Goal: Task Accomplishment & Management: Use online tool/utility

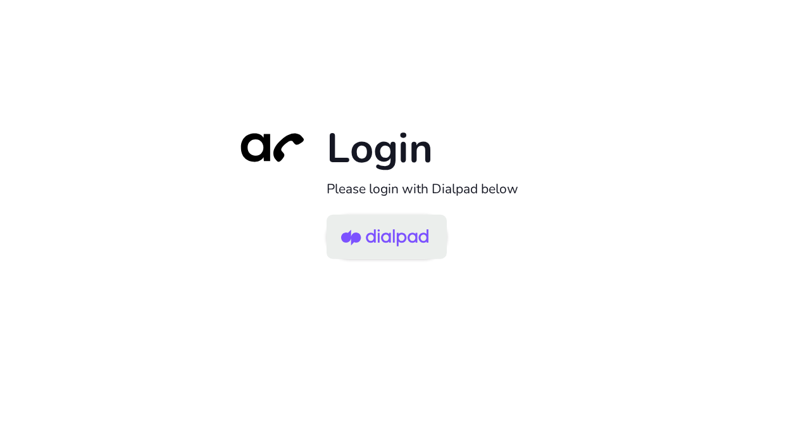
click at [409, 237] on img at bounding box center [384, 237] width 87 height 41
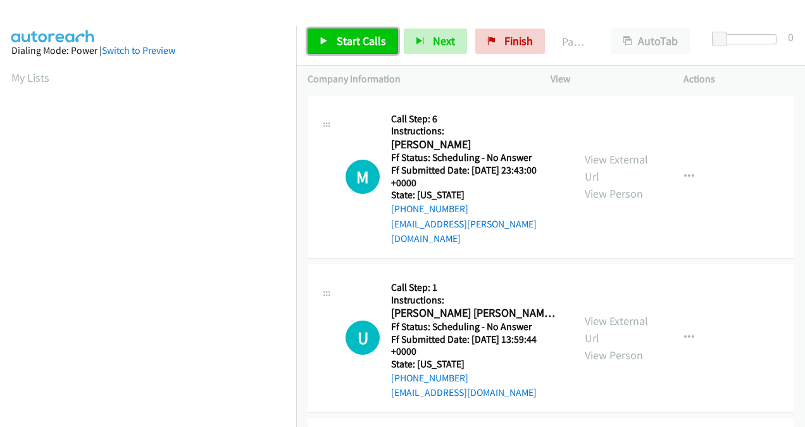
click at [351, 45] on span "Start Calls" at bounding box center [361, 41] width 49 height 15
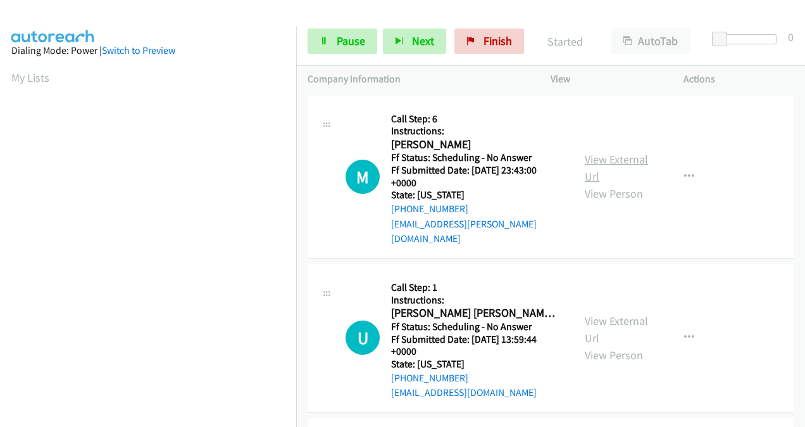
click at [594, 154] on link "View External Url" at bounding box center [616, 168] width 63 height 32
click at [588, 313] on link "View External Url" at bounding box center [616, 329] width 63 height 32
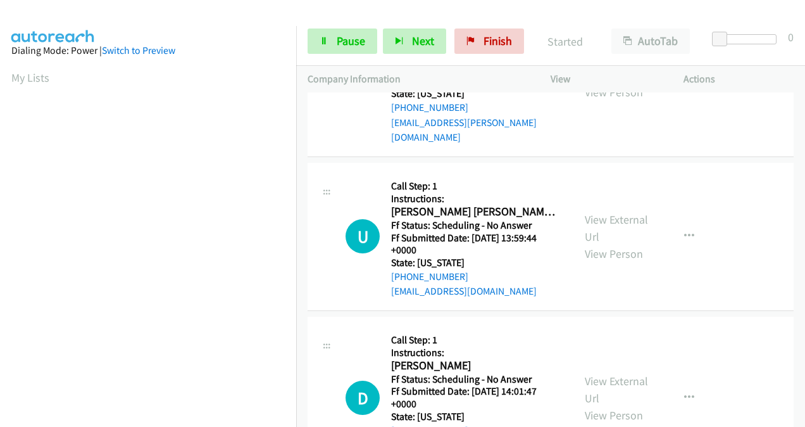
scroll to position [190, 0]
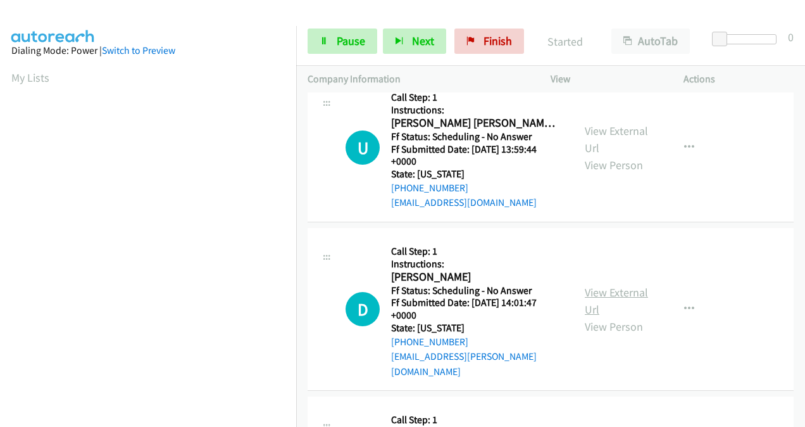
click at [591, 285] on link "View External Url" at bounding box center [616, 301] width 63 height 32
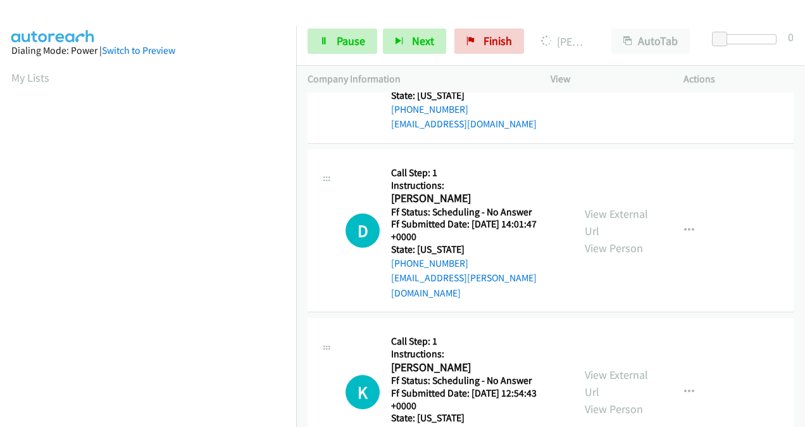
scroll to position [380, 0]
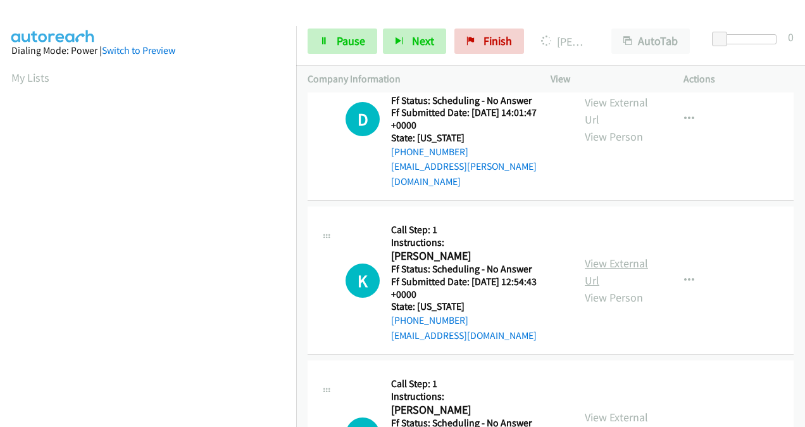
click at [585, 256] on link "View External Url" at bounding box center [616, 272] width 63 height 32
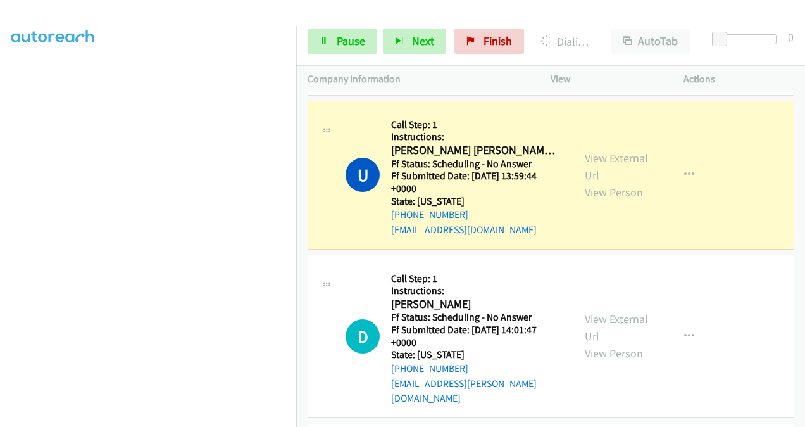
scroll to position [316, 0]
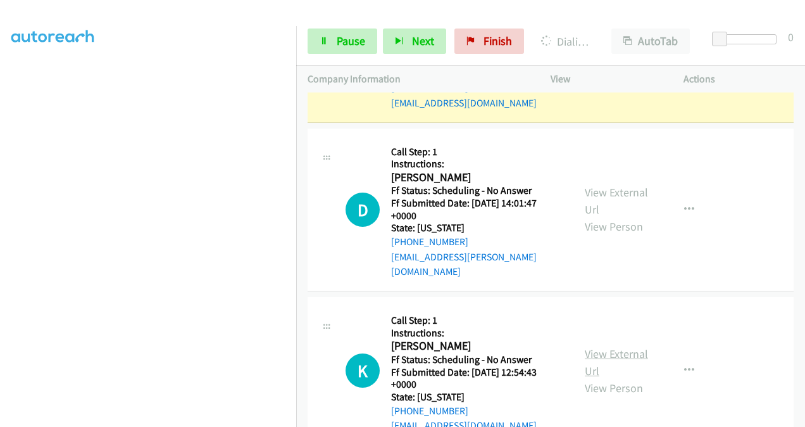
click at [588, 346] on link "View External Url" at bounding box center [616, 362] width 63 height 32
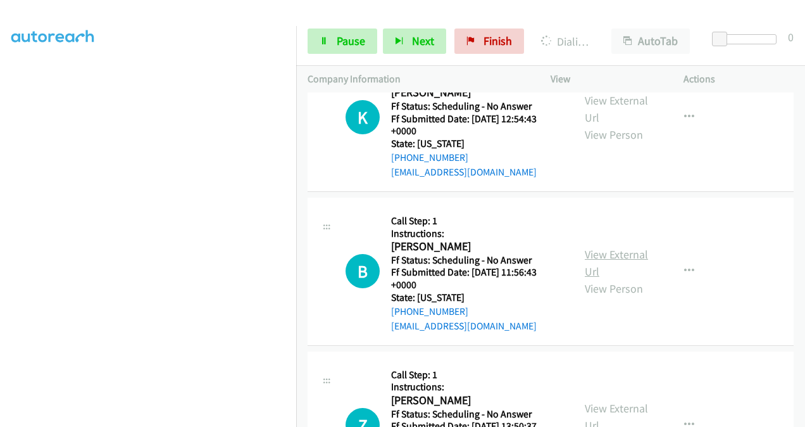
click at [595, 247] on link "View External Url" at bounding box center [616, 263] width 63 height 32
click at [343, 42] on span "Pause" at bounding box center [351, 41] width 28 height 15
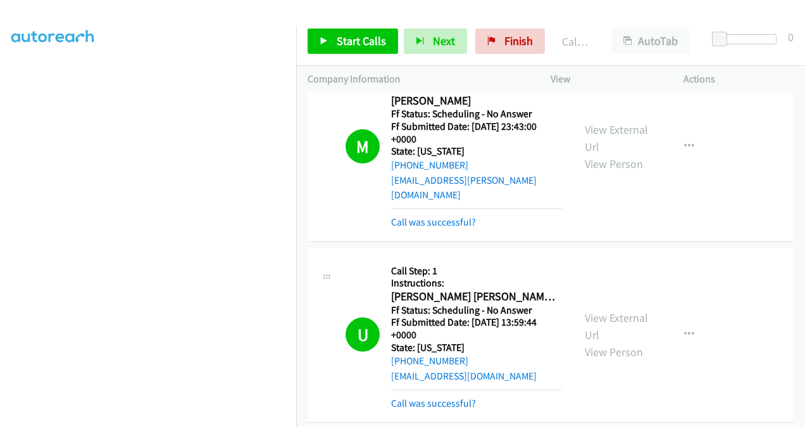
scroll to position [63, 0]
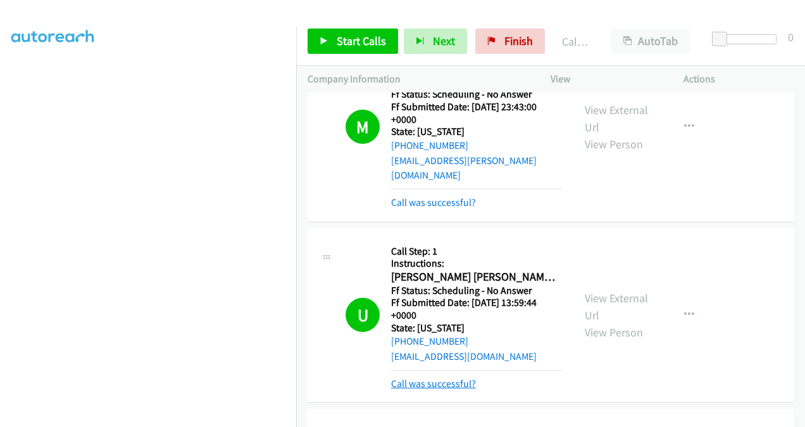
click at [434, 377] on link "Call was successful?" at bounding box center [433, 383] width 85 height 12
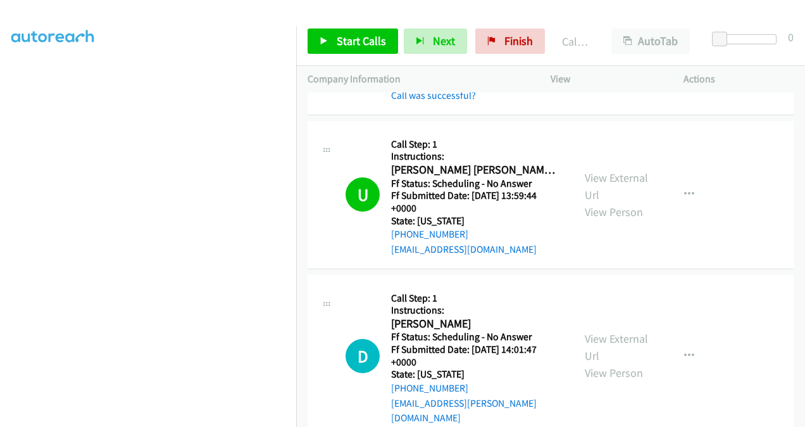
scroll to position [253, 0]
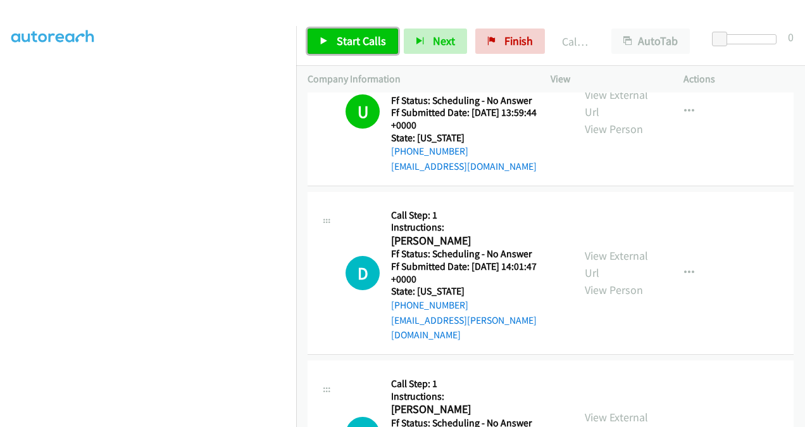
click at [363, 37] on span "Start Calls" at bounding box center [361, 41] width 49 height 15
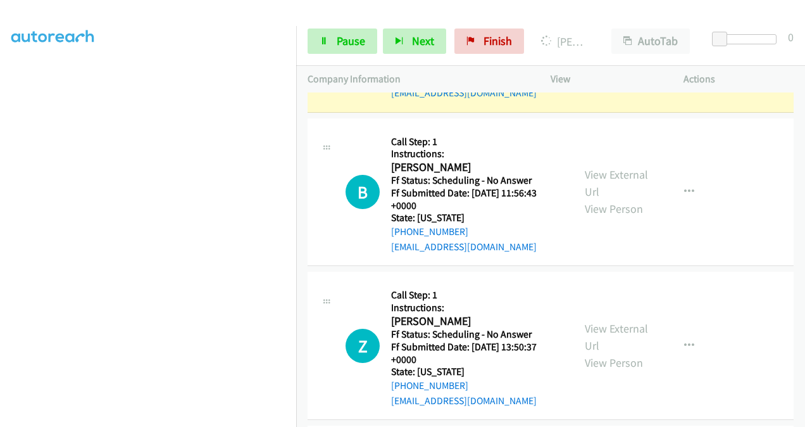
scroll to position [696, 0]
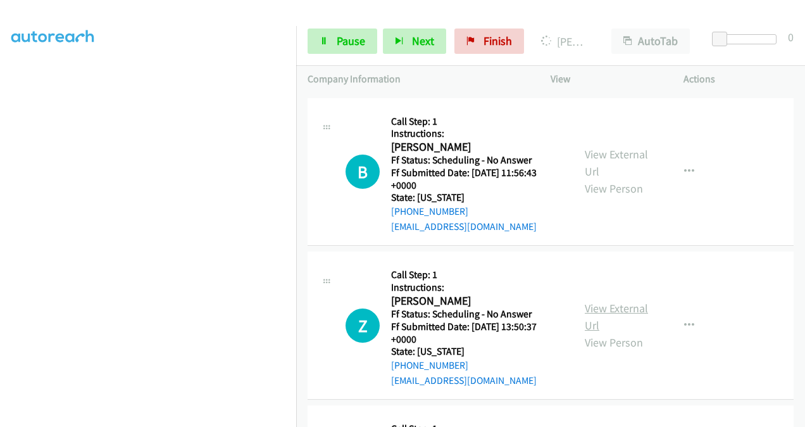
click at [585, 301] on link "View External Url" at bounding box center [616, 317] width 63 height 32
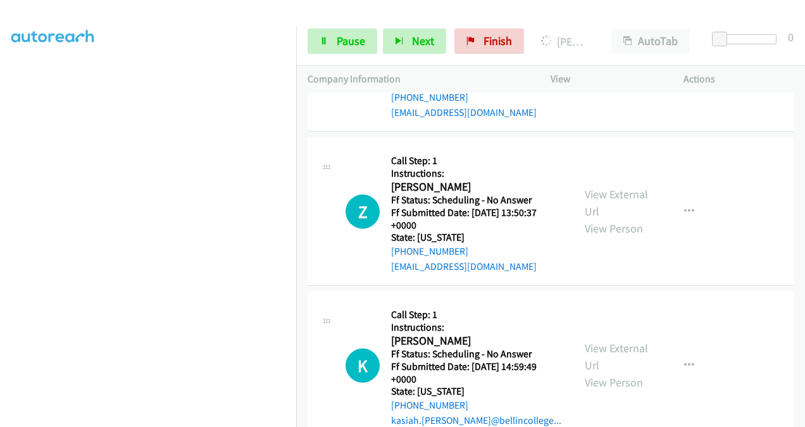
scroll to position [886, 0]
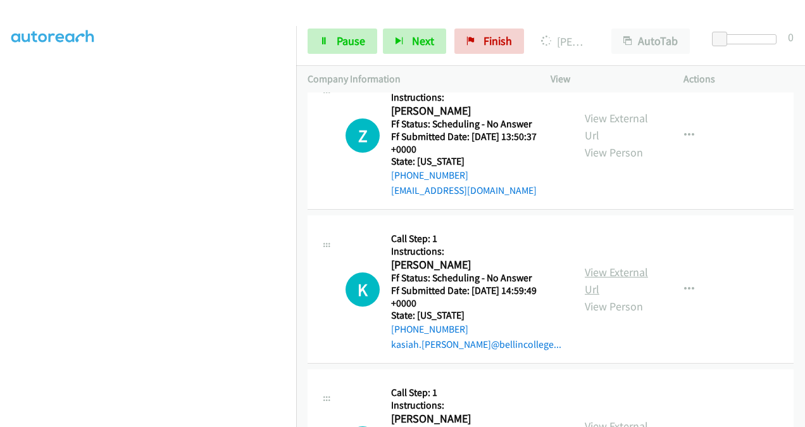
click at [597, 265] on link "View External Url" at bounding box center [616, 281] width 63 height 32
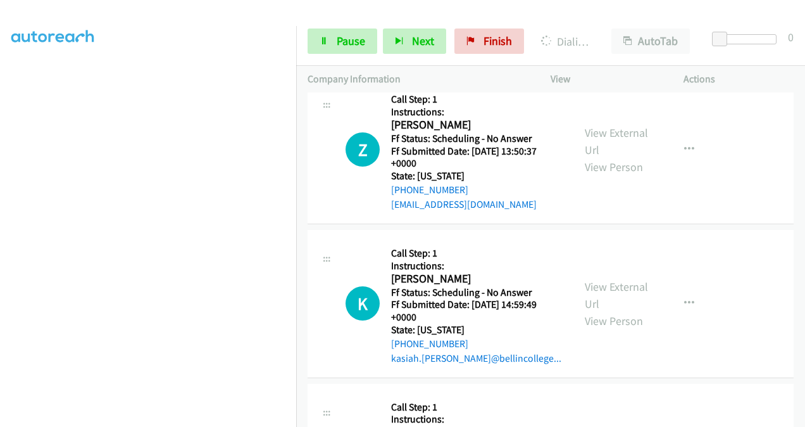
scroll to position [976, 0]
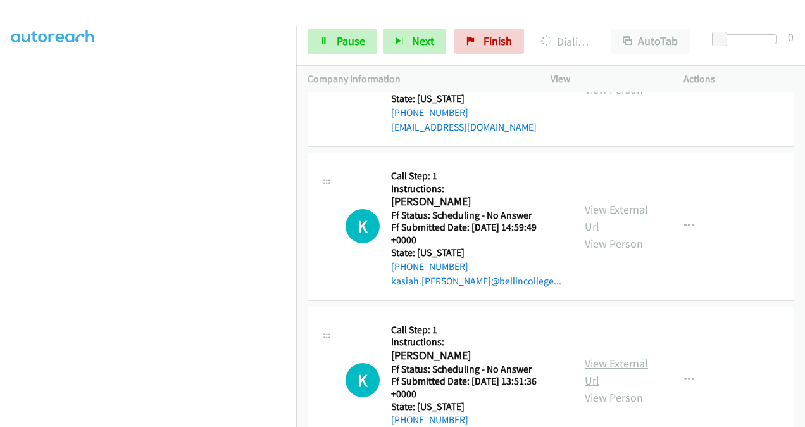
click at [592, 356] on link "View External Url" at bounding box center [616, 372] width 63 height 32
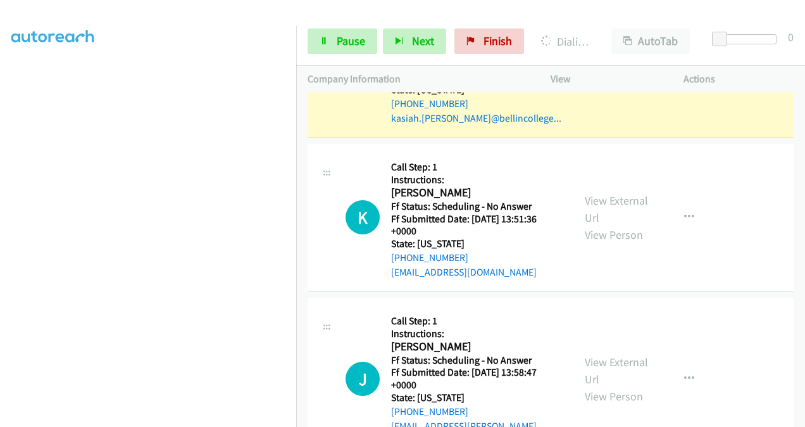
scroll to position [1255, 0]
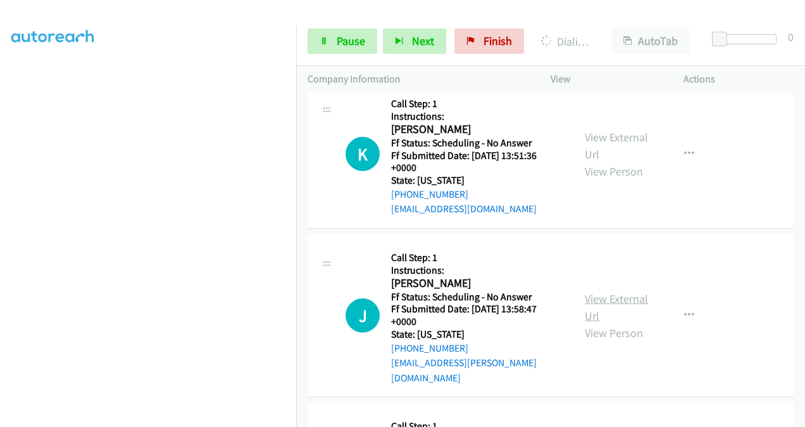
click at [595, 291] on link "View External Url" at bounding box center [616, 307] width 63 height 32
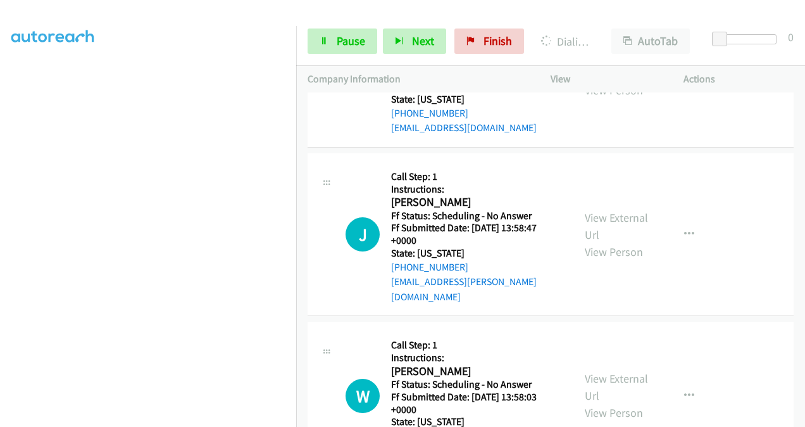
scroll to position [1382, 0]
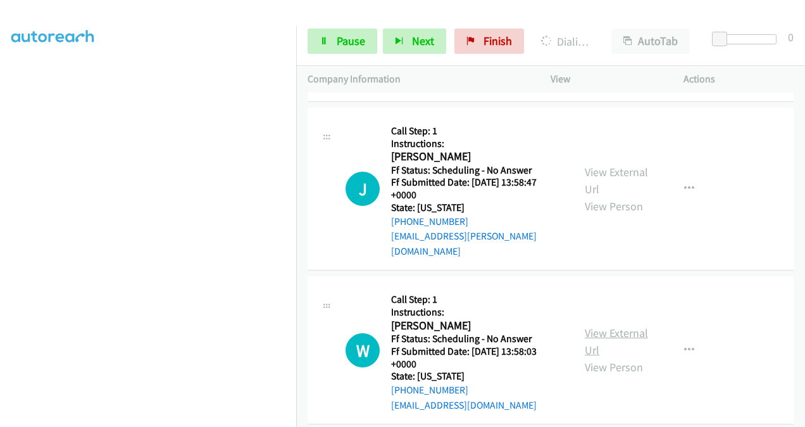
click at [592, 325] on link "View External Url" at bounding box center [616, 341] width 63 height 32
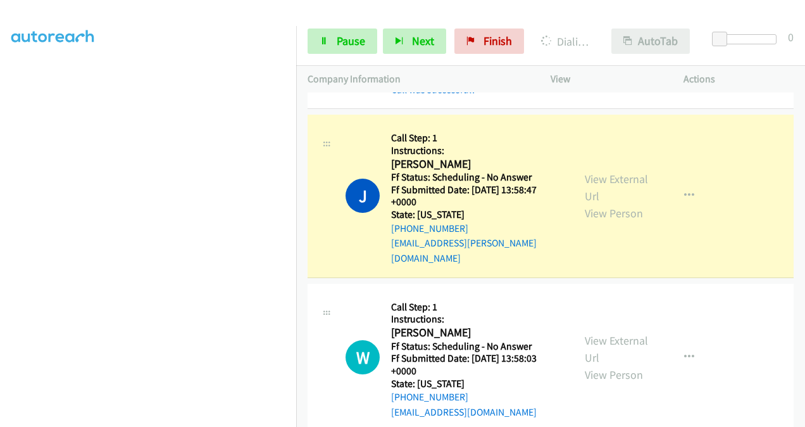
scroll to position [1459, 0]
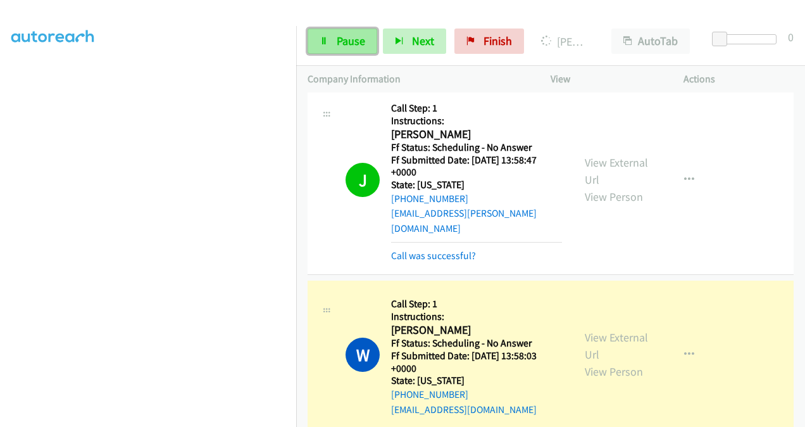
click at [354, 42] on span "Pause" at bounding box center [351, 41] width 28 height 15
